Goal: Participate in discussion

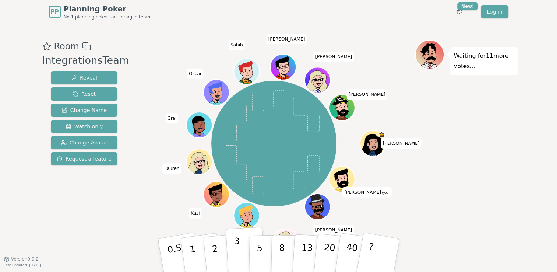
click at [236, 253] on p "3" at bounding box center [238, 256] width 8 height 40
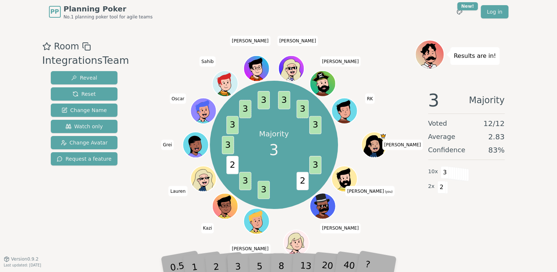
click at [213, 264] on div "1" at bounding box center [201, 255] width 25 height 28
click at [213, 263] on div "1" at bounding box center [201, 255] width 25 height 28
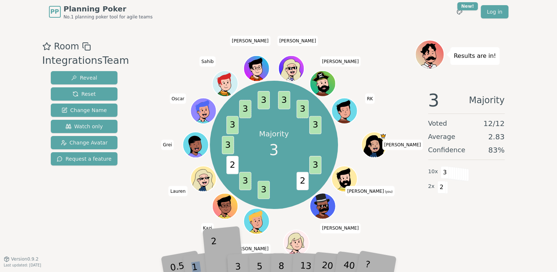
click at [214, 264] on div "2" at bounding box center [223, 255] width 24 height 28
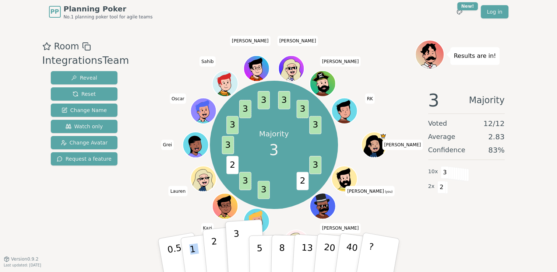
click at [214, 264] on p "2" at bounding box center [216, 256] width 10 height 40
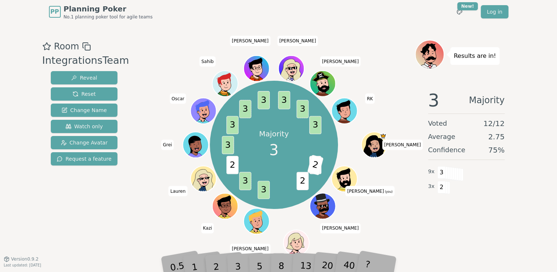
click at [157, 211] on div "Majority 3 3 2 2 3 3 2 3 3 3 3 3 3 3 [PERSON_NAME] (you) [PERSON_NAME] [PERSON_…" at bounding box center [274, 144] width 282 height 183
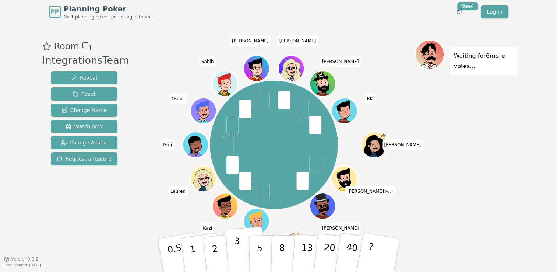
click at [239, 251] on p "3" at bounding box center [238, 256] width 8 height 40
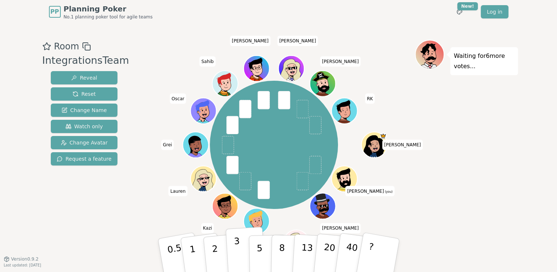
click at [234, 249] on p "3" at bounding box center [238, 256] width 8 height 40
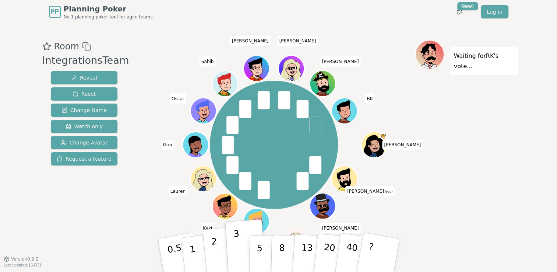
click at [219, 251] on button "2" at bounding box center [223, 255] width 42 height 59
click at [215, 246] on p "2" at bounding box center [216, 256] width 10 height 40
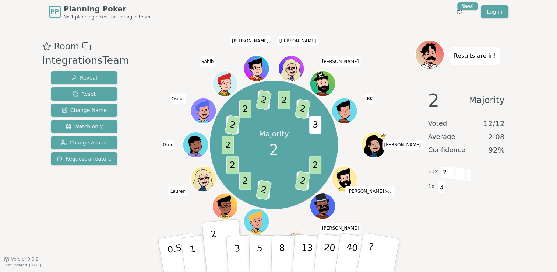
click at [477, 234] on div "Results are in! 2 Majority Voted 12 / 12 Average 2.08 Confidence 92 % 11 x 2 1 …" at bounding box center [466, 141] width 103 height 203
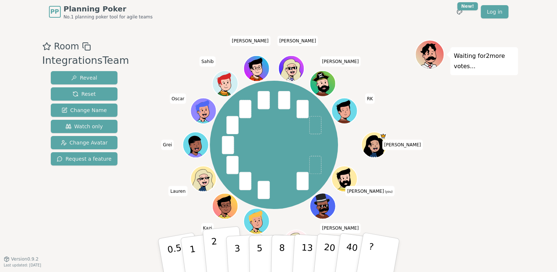
click at [211, 252] on button "2" at bounding box center [223, 255] width 42 height 59
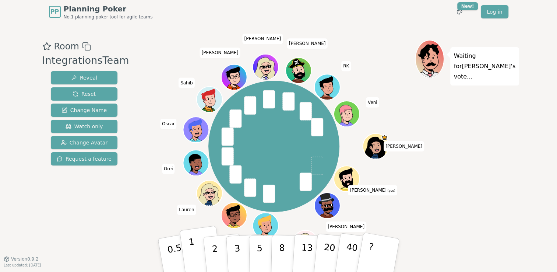
click at [194, 258] on p "1" at bounding box center [193, 256] width 11 height 40
